Goal: Find specific fact: Find specific fact

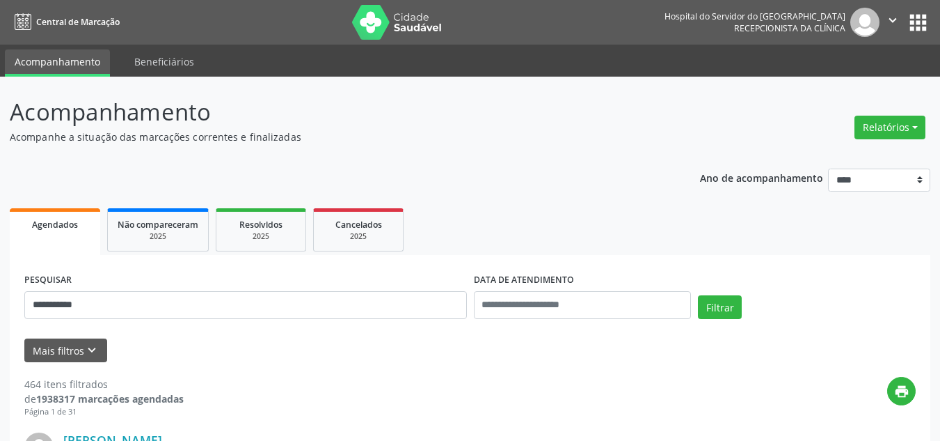
click at [698, 295] on button "Filtrar" at bounding box center [720, 307] width 44 height 24
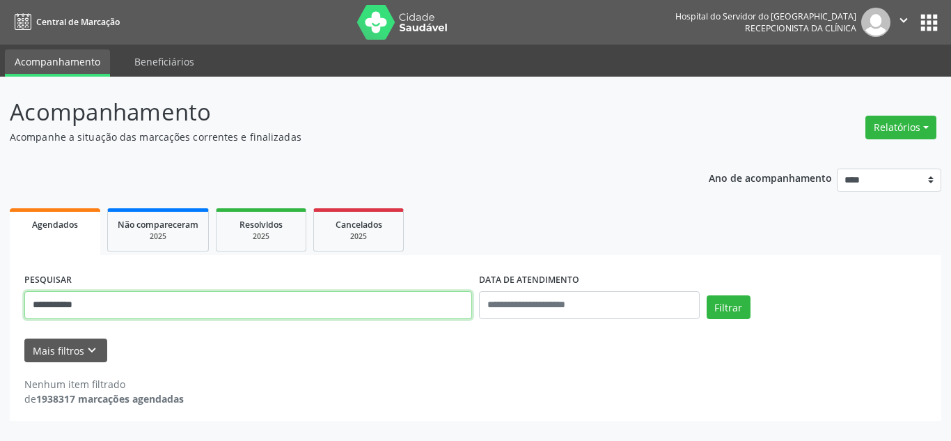
click at [372, 305] on input "**********" at bounding box center [247, 305] width 447 height 28
click at [706, 295] on button "Filtrar" at bounding box center [728, 307] width 44 height 24
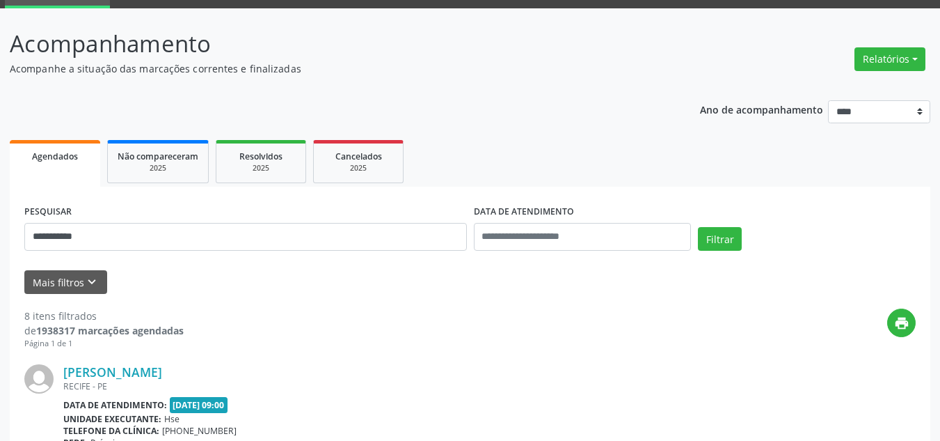
scroll to position [209, 0]
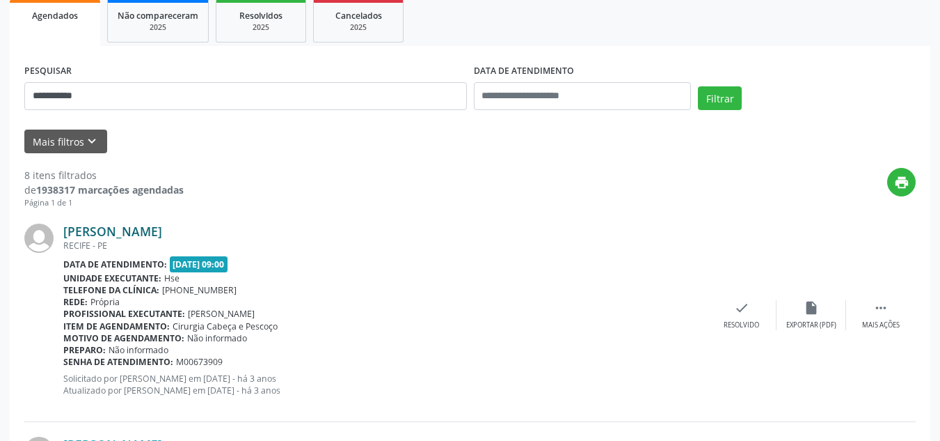
click at [162, 232] on link "[PERSON_NAME]" at bounding box center [112, 230] width 99 height 15
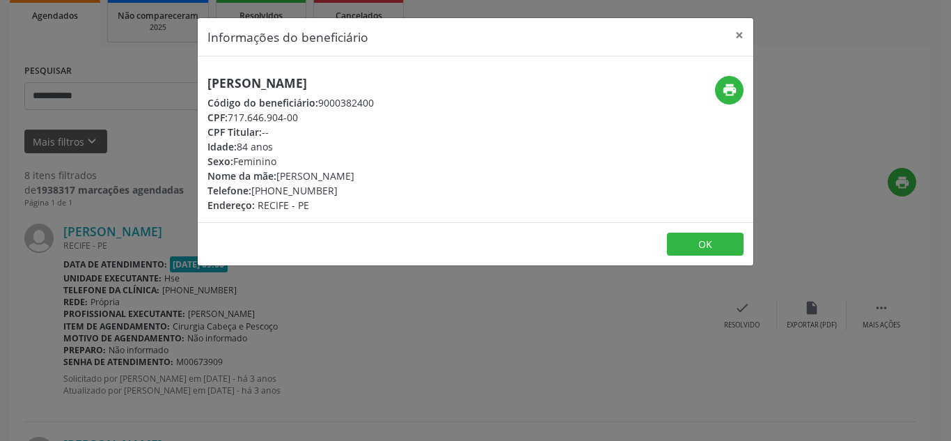
drag, startPoint x: 449, startPoint y: 81, endPoint x: 192, endPoint y: 71, distance: 257.0
click at [192, 71] on div "Informações do beneficiário × [PERSON_NAME] Código do beneficiário: 9000382400 …" at bounding box center [475, 220] width 951 height 441
copy h5 "[PERSON_NAME]"
drag, startPoint x: 306, startPoint y: 116, endPoint x: 231, endPoint y: 112, distance: 75.3
click at [231, 112] on div "CPF: 717.646.904-00" at bounding box center [290, 117] width 166 height 15
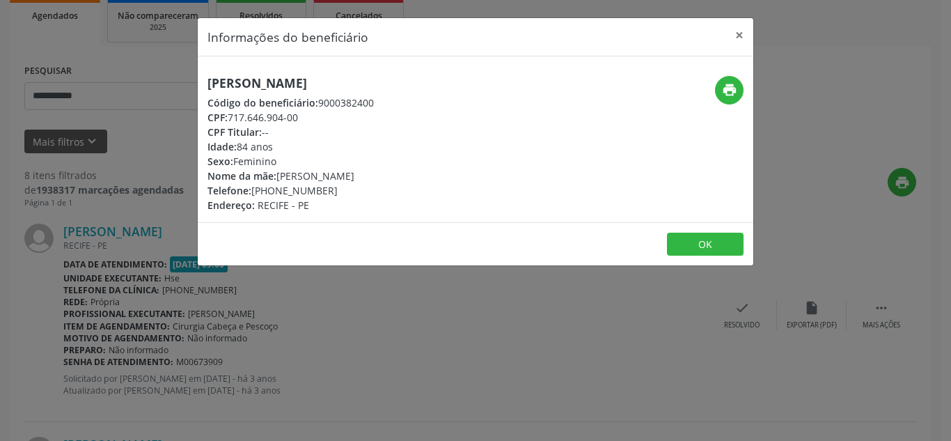
copy div "717.646.904-00"
drag, startPoint x: 334, startPoint y: 190, endPoint x: 274, endPoint y: 189, distance: 59.9
click at [274, 189] on div "Telefone: [PHONE_NUMBER]" at bounding box center [290, 190] width 166 height 15
copy div "99958-1539"
click at [737, 84] on button "print" at bounding box center [729, 90] width 29 height 29
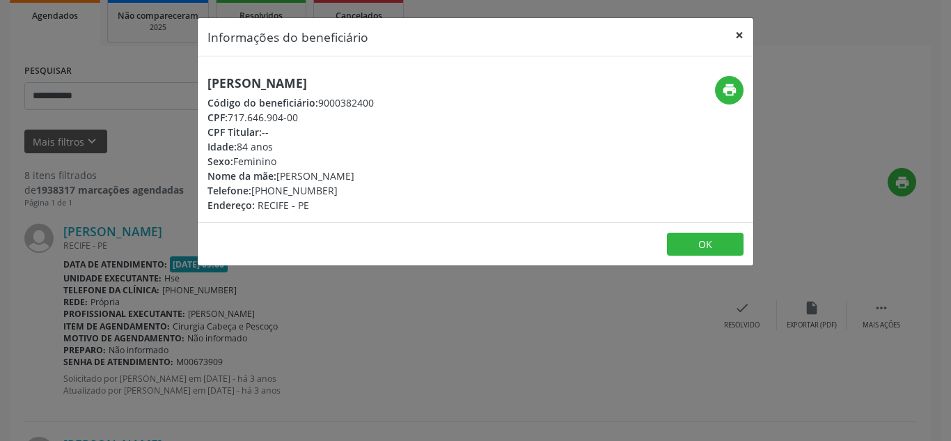
click at [731, 42] on button "×" at bounding box center [739, 35] width 28 height 34
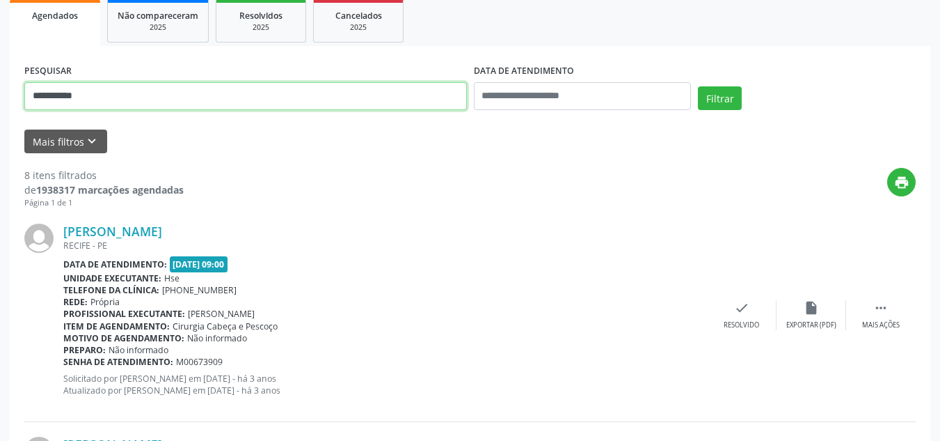
click at [187, 84] on input "**********" at bounding box center [245, 96] width 443 height 28
type input "**********"
click at [698, 86] on button "Filtrar" at bounding box center [720, 98] width 44 height 24
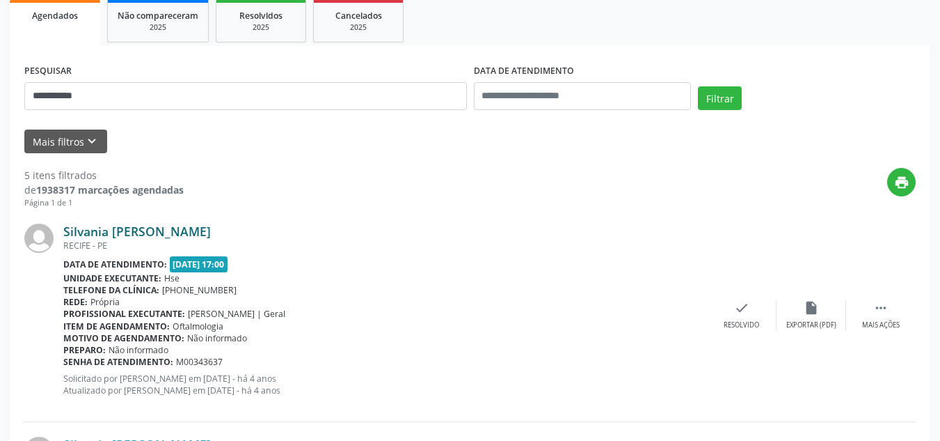
click at [202, 235] on link "Silvania [PERSON_NAME]" at bounding box center [137, 230] width 148 height 15
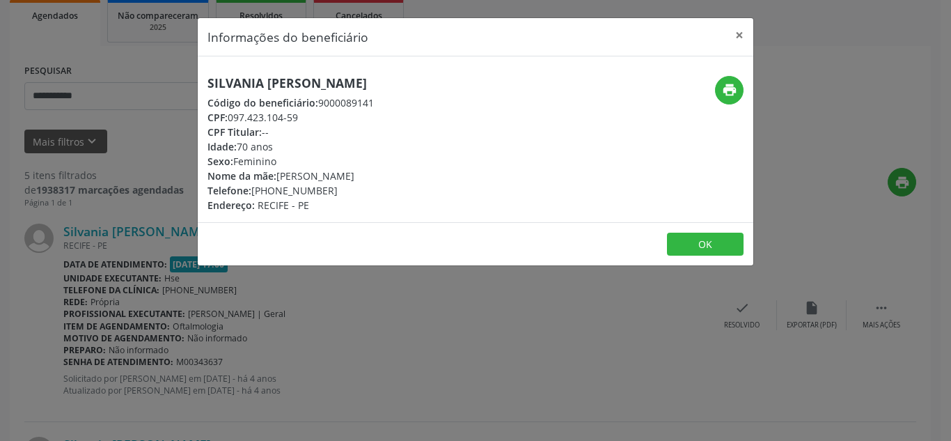
drag, startPoint x: 399, startPoint y: 79, endPoint x: 164, endPoint y: 76, distance: 234.5
click at [164, 76] on div "Informações do beneficiário × Silvania [PERSON_NAME][GEOGRAPHIC_DATA] Código do…" at bounding box center [475, 220] width 951 height 441
copy h5 "Silvania [PERSON_NAME]"
drag, startPoint x: 313, startPoint y: 116, endPoint x: 230, endPoint y: 120, distance: 82.9
click at [230, 120] on div "CPF: 097.423.104-59" at bounding box center [290, 117] width 166 height 15
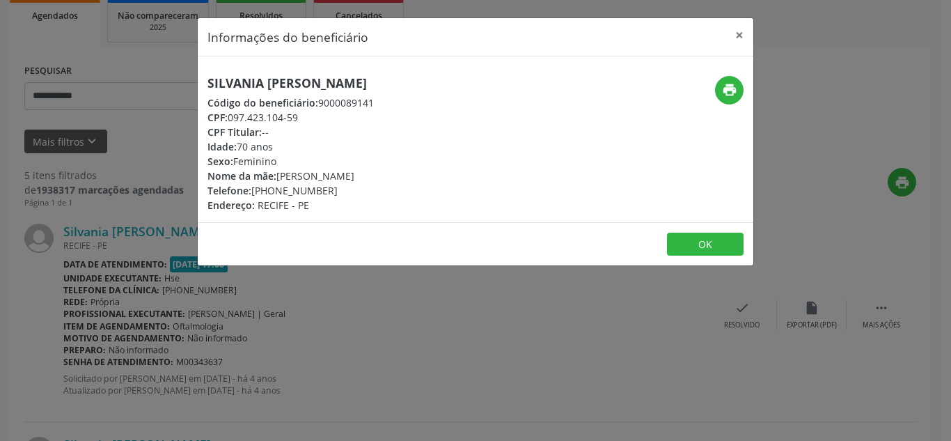
copy div "097.423.104-59"
drag, startPoint x: 333, startPoint y: 186, endPoint x: 273, endPoint y: 186, distance: 59.8
click at [273, 186] on div "Telefone: [PHONE_NUMBER]" at bounding box center [290, 190] width 166 height 15
copy div "98515-0219"
click at [731, 84] on icon "print" at bounding box center [729, 89] width 15 height 15
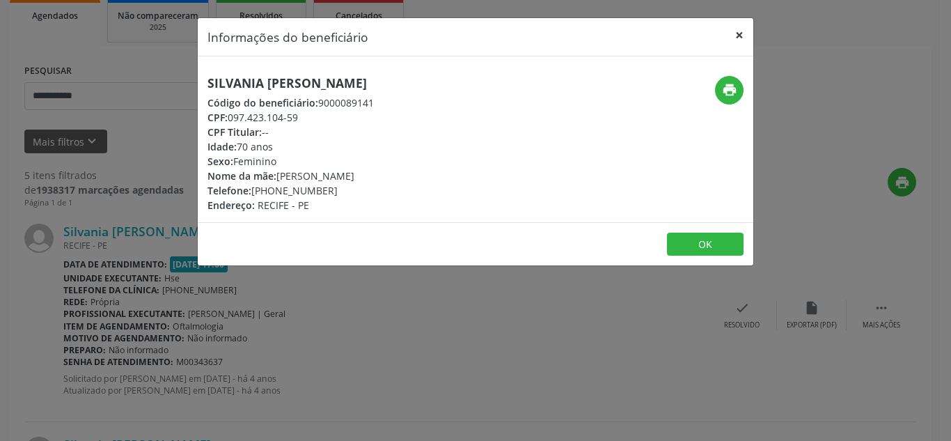
click at [744, 29] on button "×" at bounding box center [739, 35] width 28 height 34
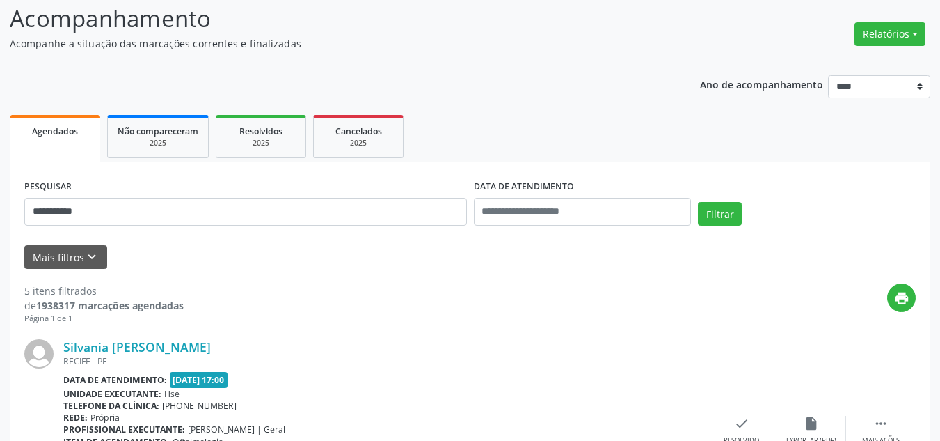
scroll to position [0, 0]
